Goal: Task Accomplishment & Management: Manage account settings

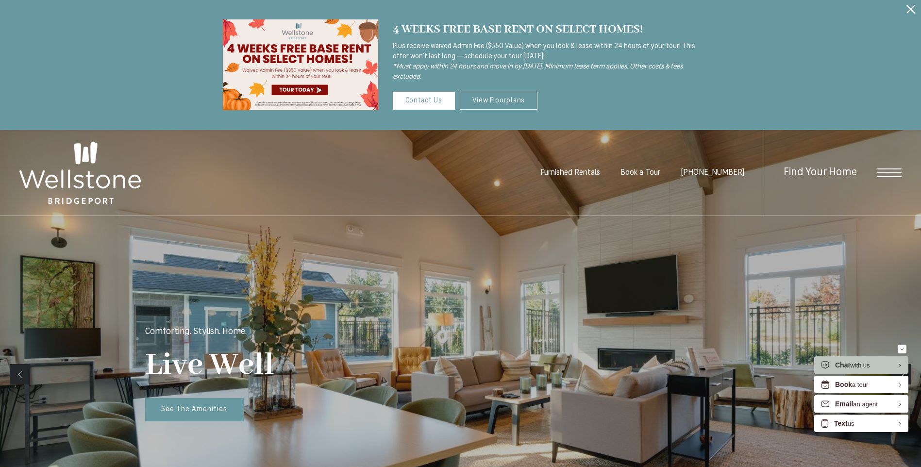
click at [870, 177] on div "Find Your Home" at bounding box center [832, 173] width 138 height 86
click at [888, 174] on span "Open Menu" at bounding box center [889, 172] width 24 height 9
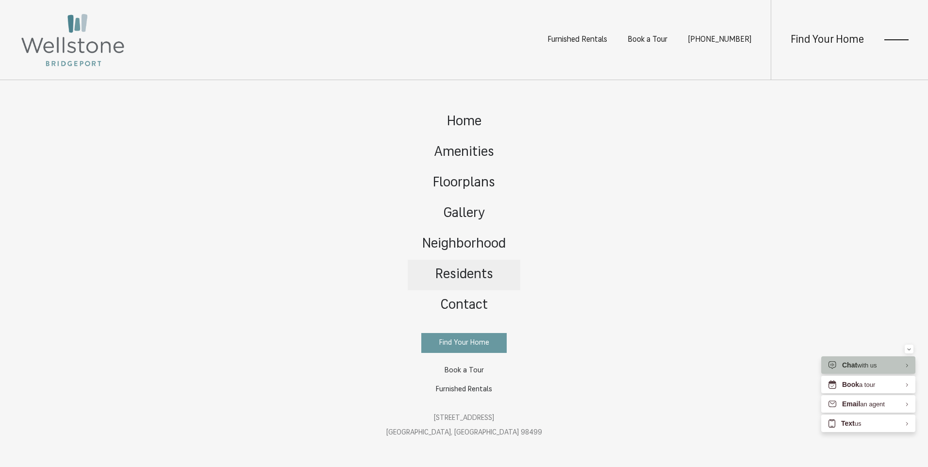
click at [454, 278] on span "Residents" at bounding box center [464, 275] width 58 height 14
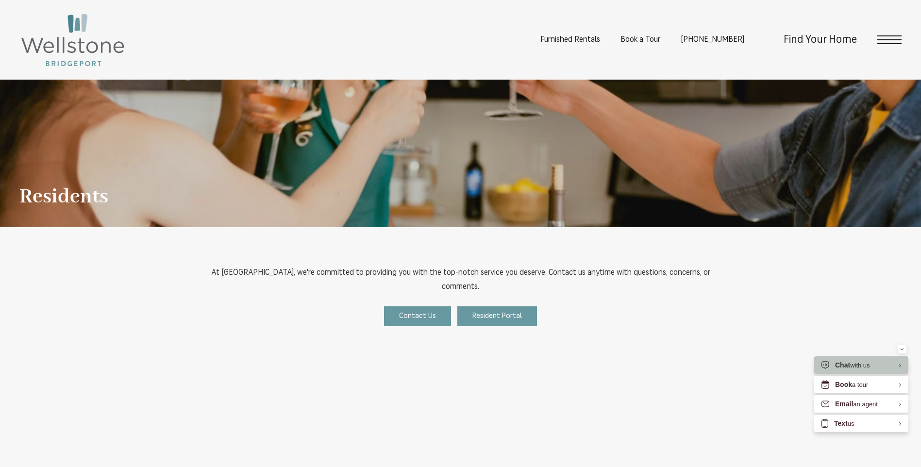
scroll to position [146, 0]
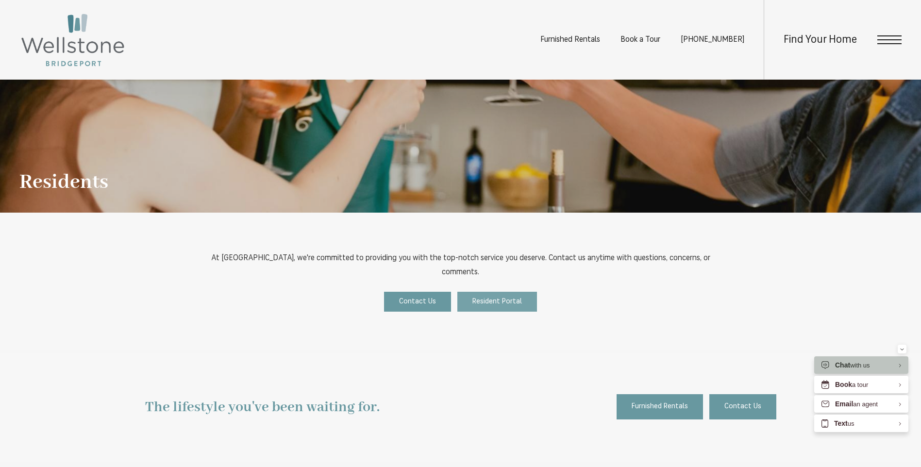
click at [489, 298] on span "Resident Portal" at bounding box center [496, 301] width 49 height 7
